Goal: Submit feedback/report problem: Submit feedback/report problem

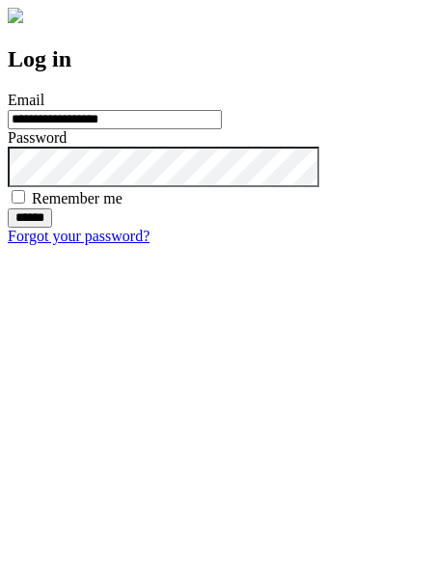
type input "**********"
click at [52, 228] on input "******" at bounding box center [30, 217] width 44 height 19
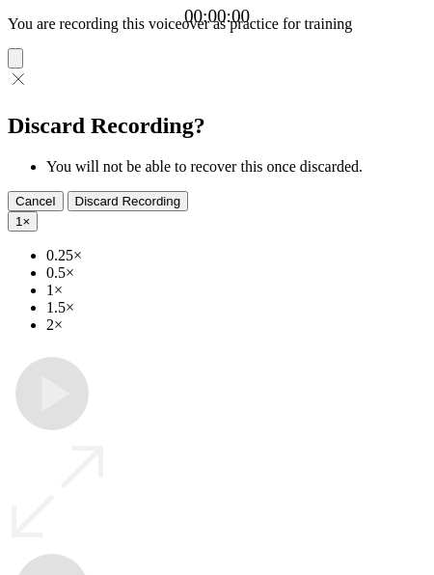
type input "**********"
